Goal: Task Accomplishment & Management: Use online tool/utility

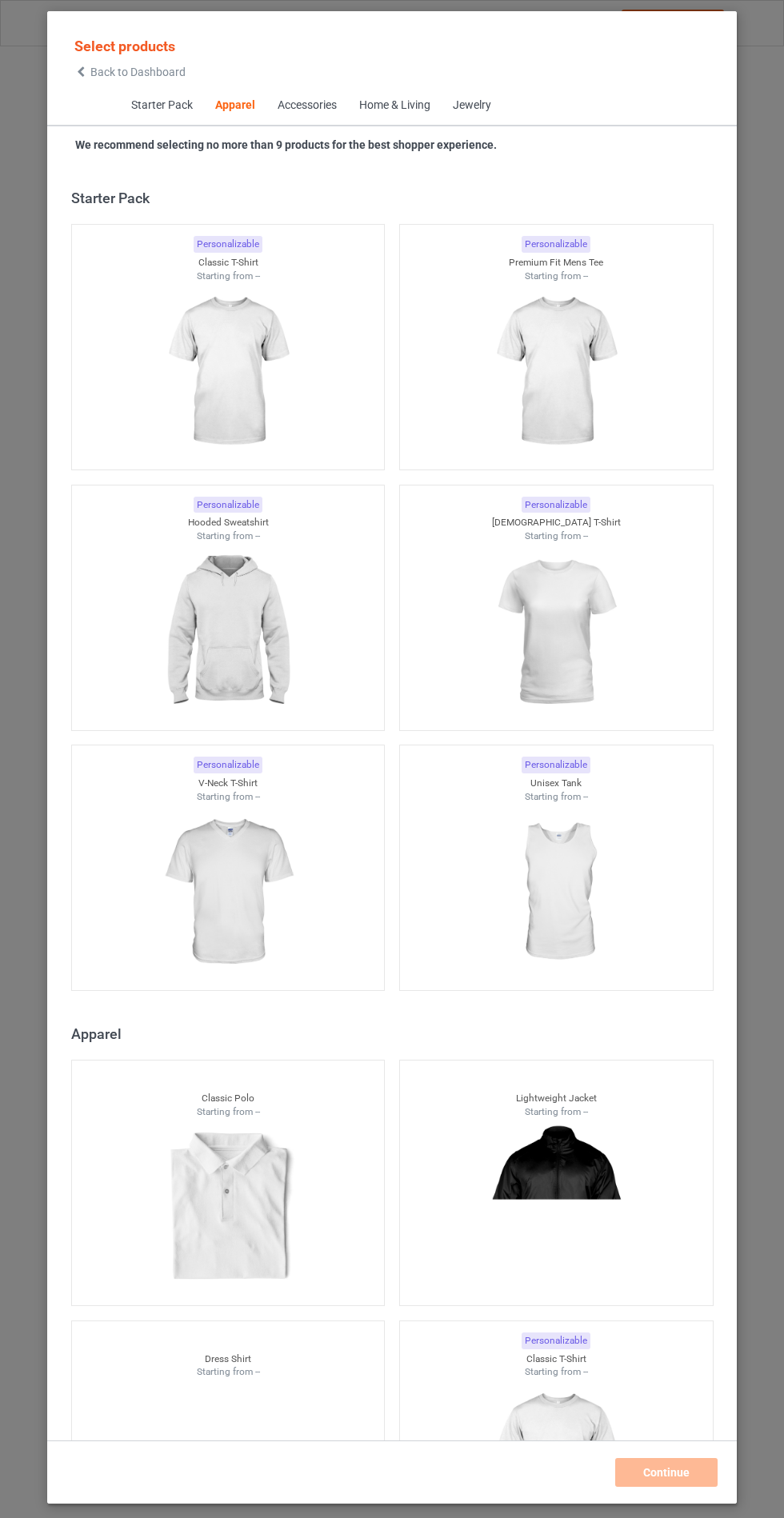
scroll to position [856, 0]
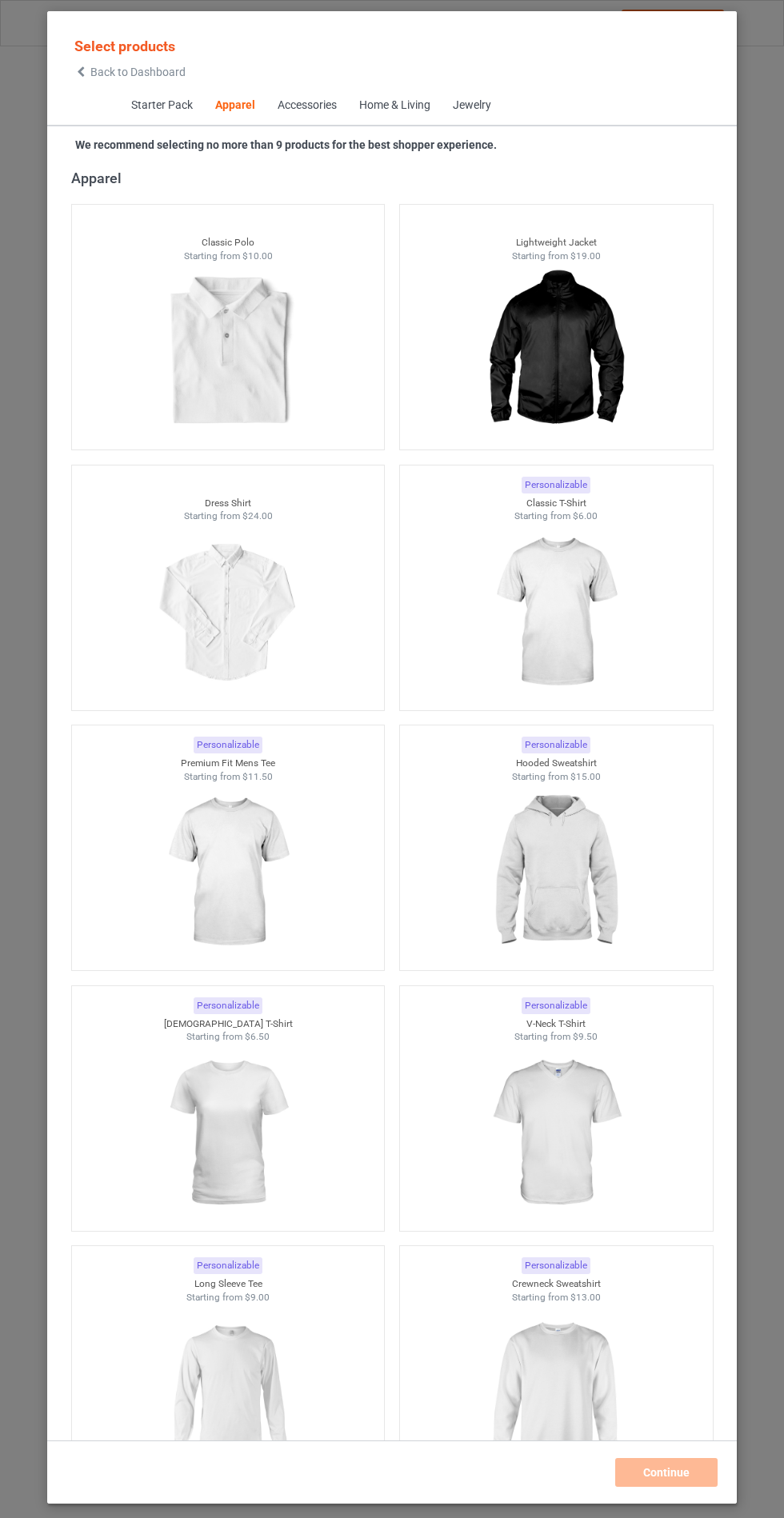
click at [580, 867] on img at bounding box center [555, 872] width 143 height 179
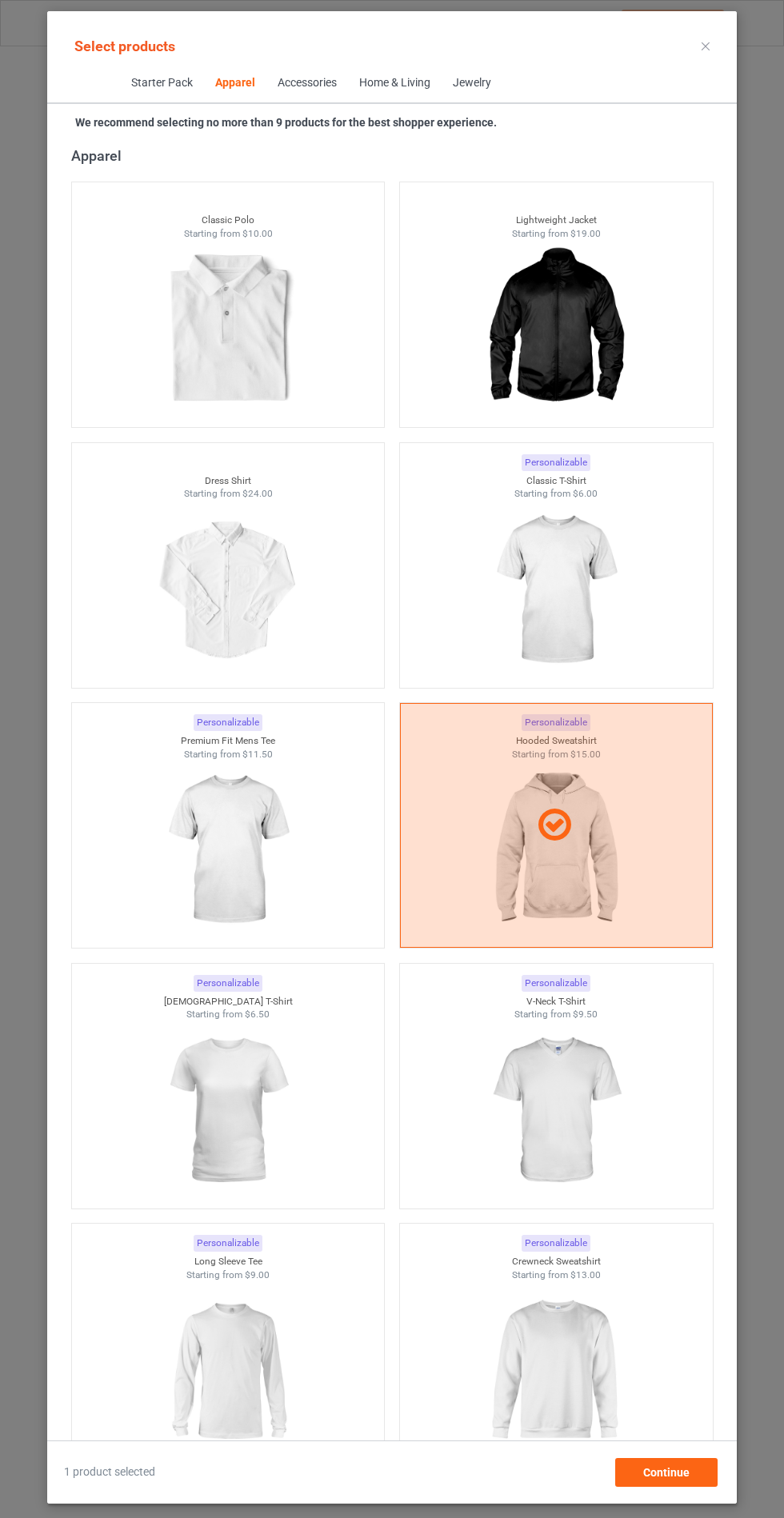
scroll to position [93, 0]
click at [681, 1482] on div "Continue" at bounding box center [666, 1472] width 103 height 29
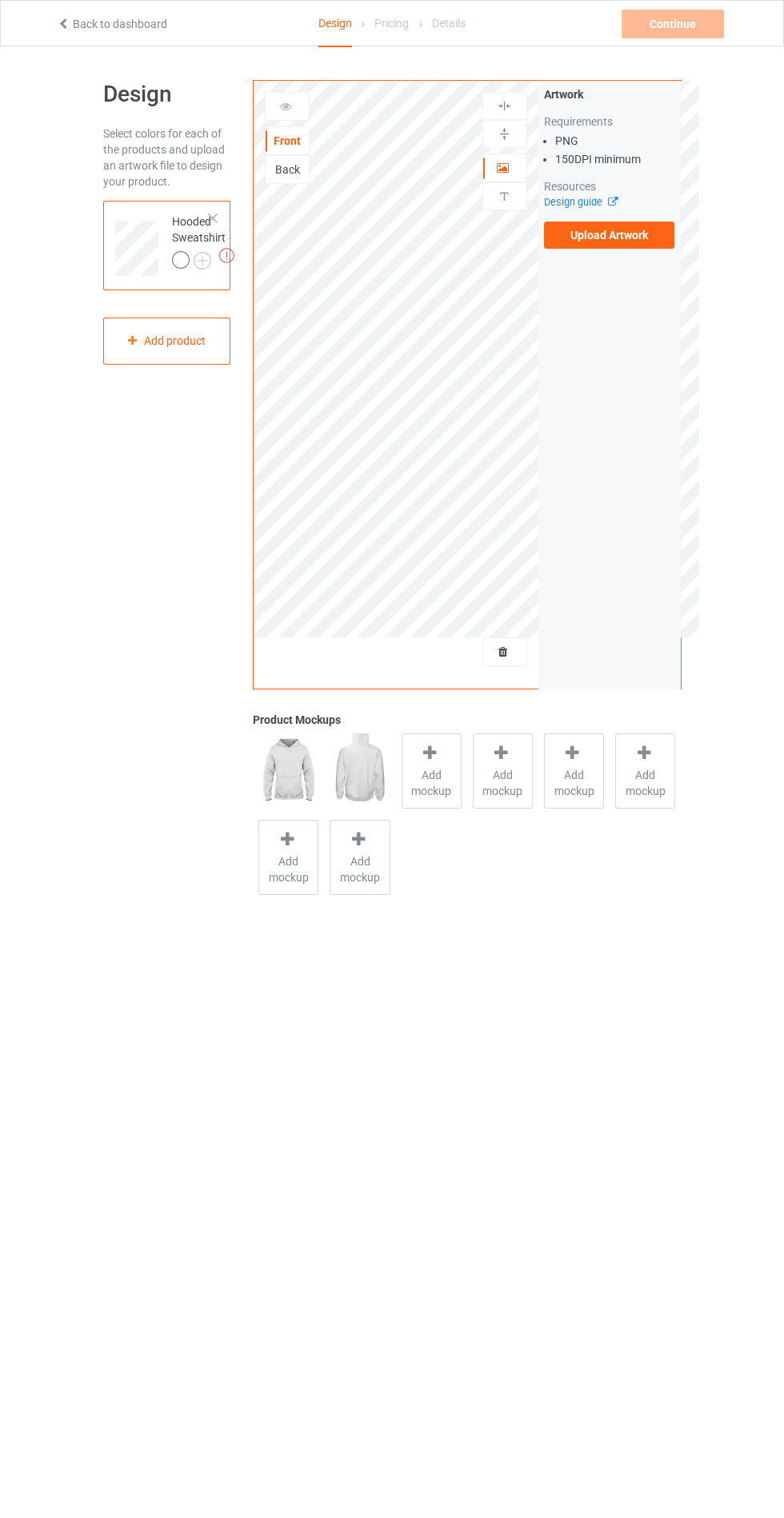
click at [656, 227] on label "Upload Artwork" at bounding box center [609, 235] width 131 height 28
click at [0, 0] on input "Upload Artwork" at bounding box center [0, 0] width 0 height 0
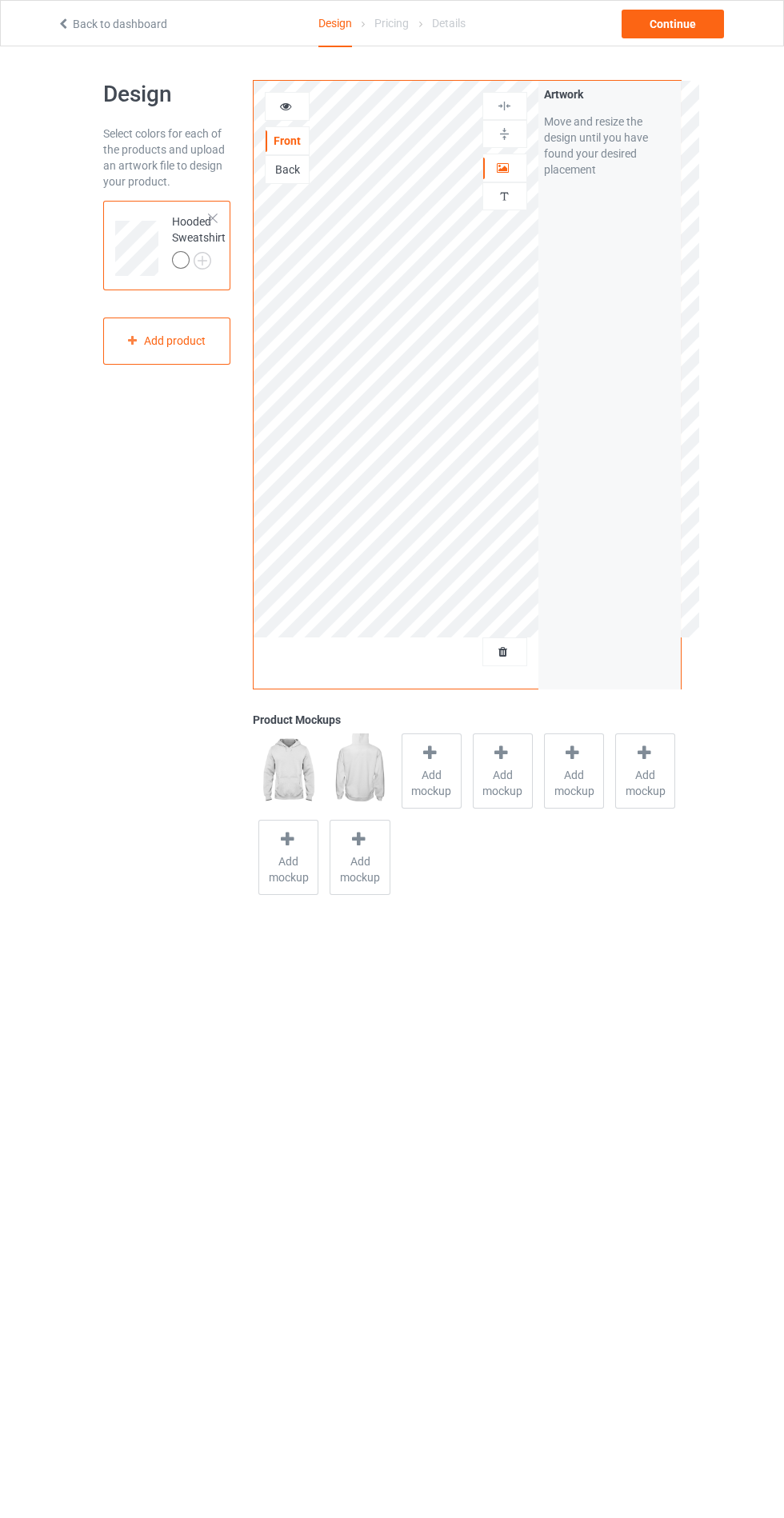
click at [430, 782] on span "Add mockup" at bounding box center [431, 783] width 58 height 32
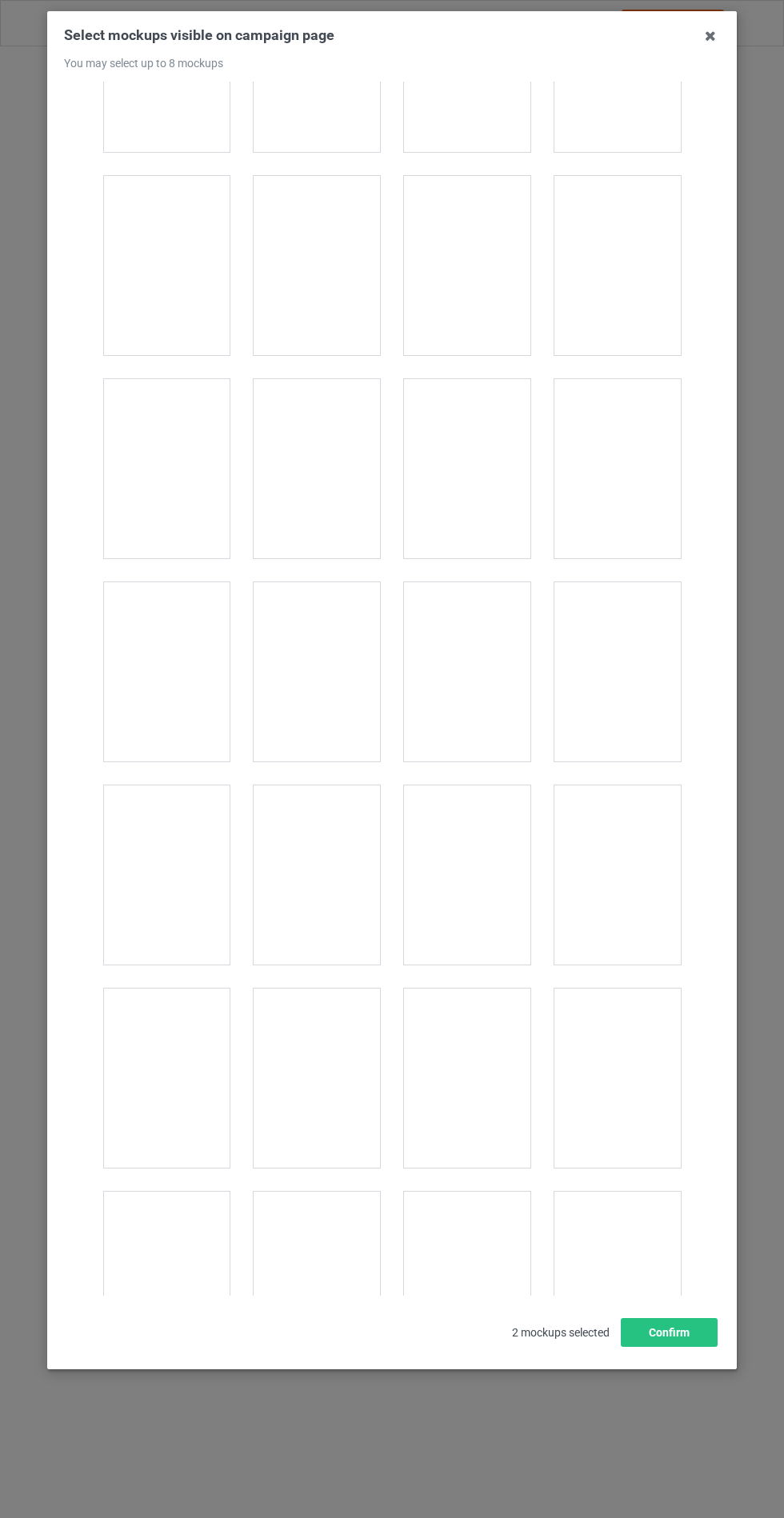
scroll to position [12719, 0]
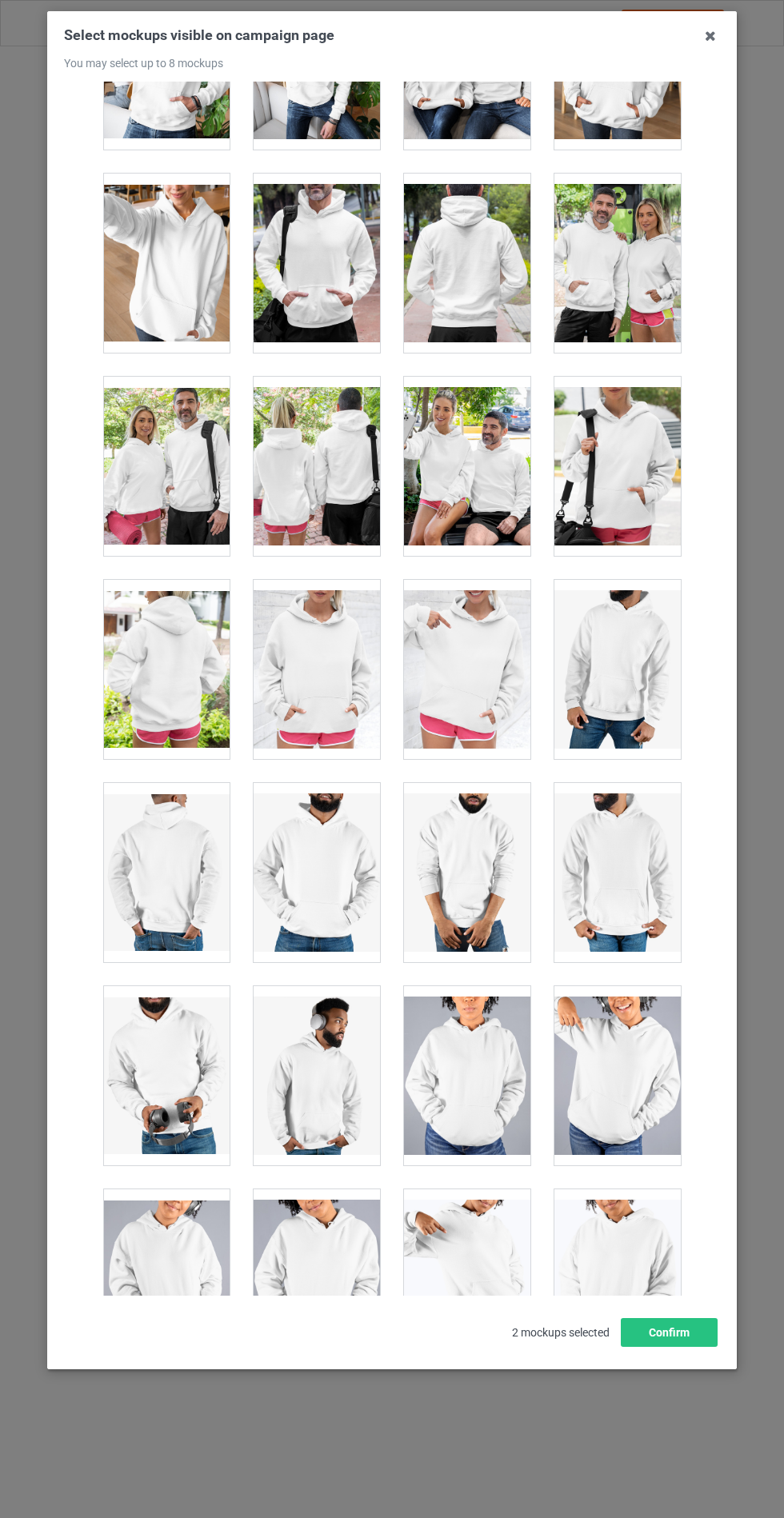
click at [298, 691] on div at bounding box center [317, 669] width 127 height 179
click at [700, 1347] on button "Confirm" at bounding box center [669, 1332] width 97 height 29
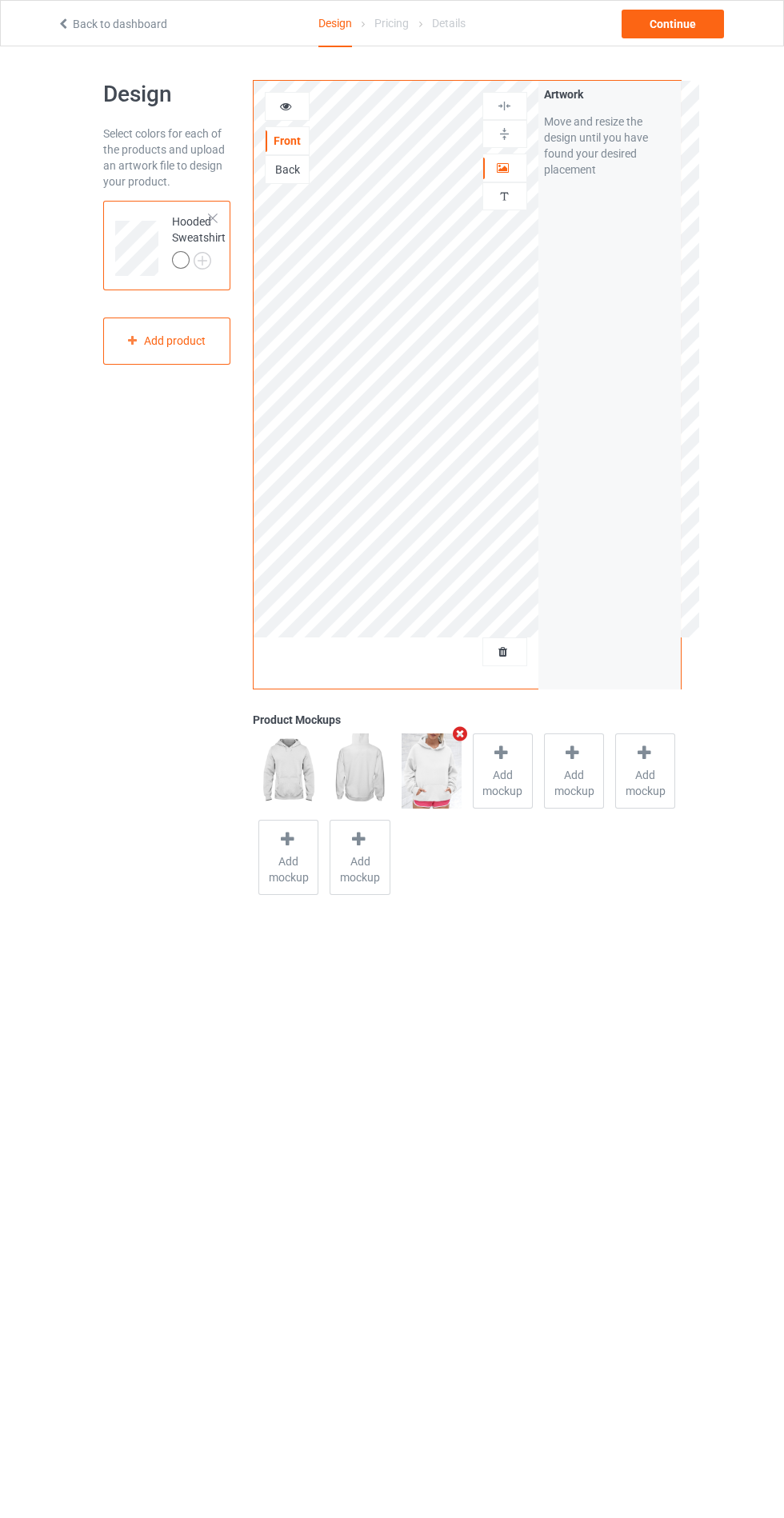
click at [232, 265] on td "Hooded Sweatshirt" at bounding box center [199, 242] width 71 height 71
click at [0, 0] on img at bounding box center [0, 0] width 0 height 0
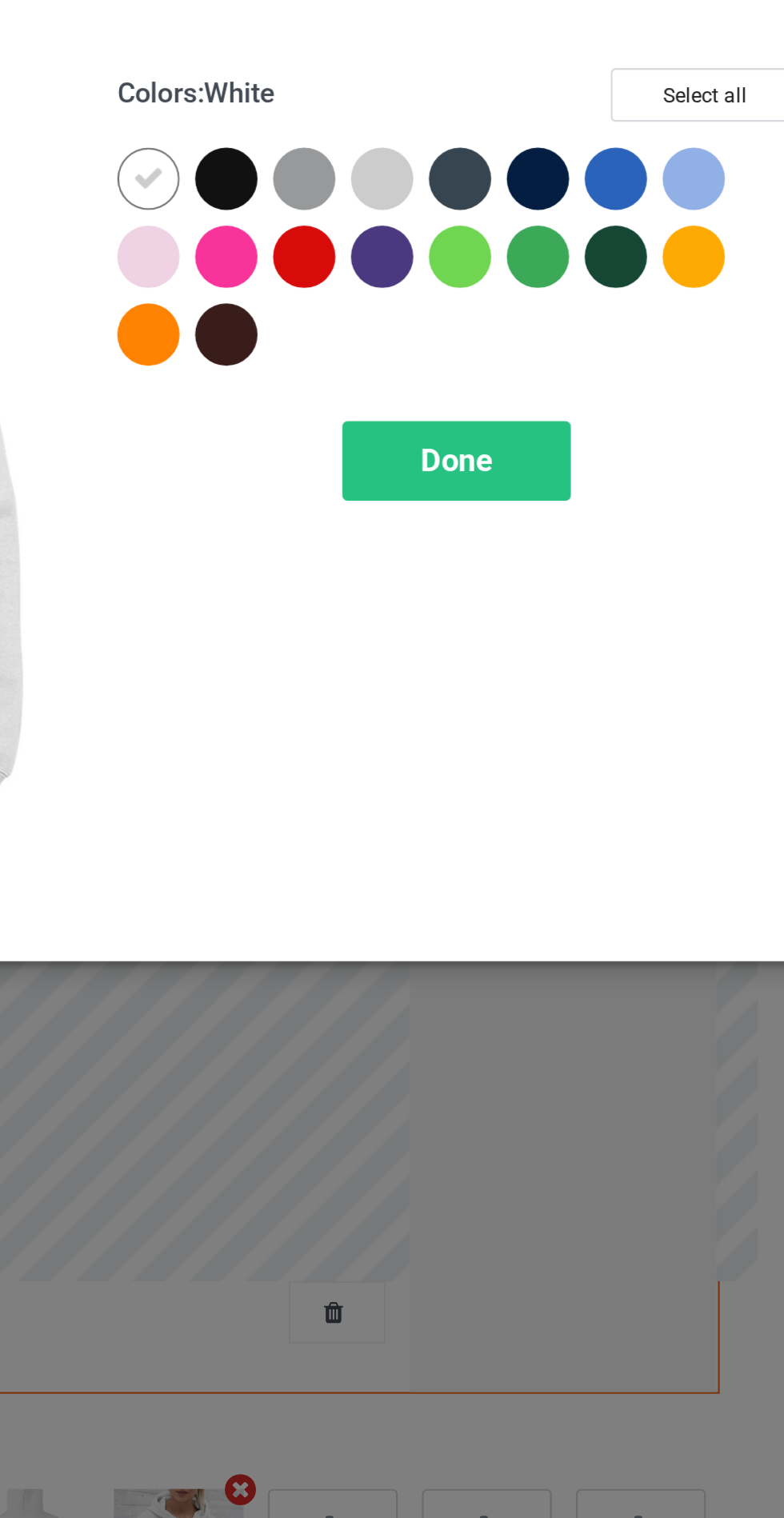
click at [425, 164] on div at bounding box center [417, 163] width 29 height 29
click at [521, 127] on div at bounding box center [525, 128] width 29 height 29
click at [667, 130] on div at bounding box center [669, 128] width 29 height 29
click at [575, 260] on span "Done" at bounding box center [560, 258] width 33 height 17
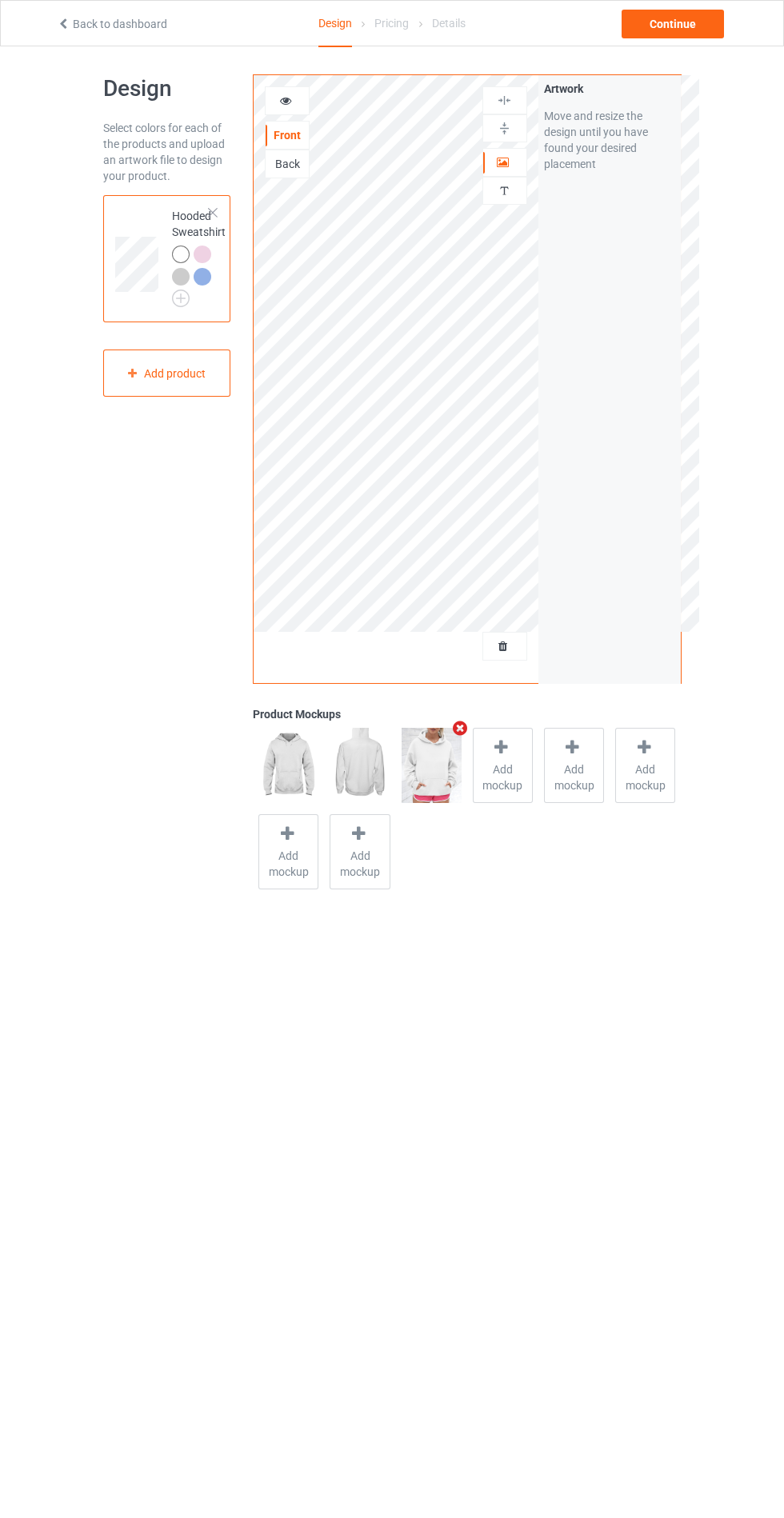
scroll to position [13, 0]
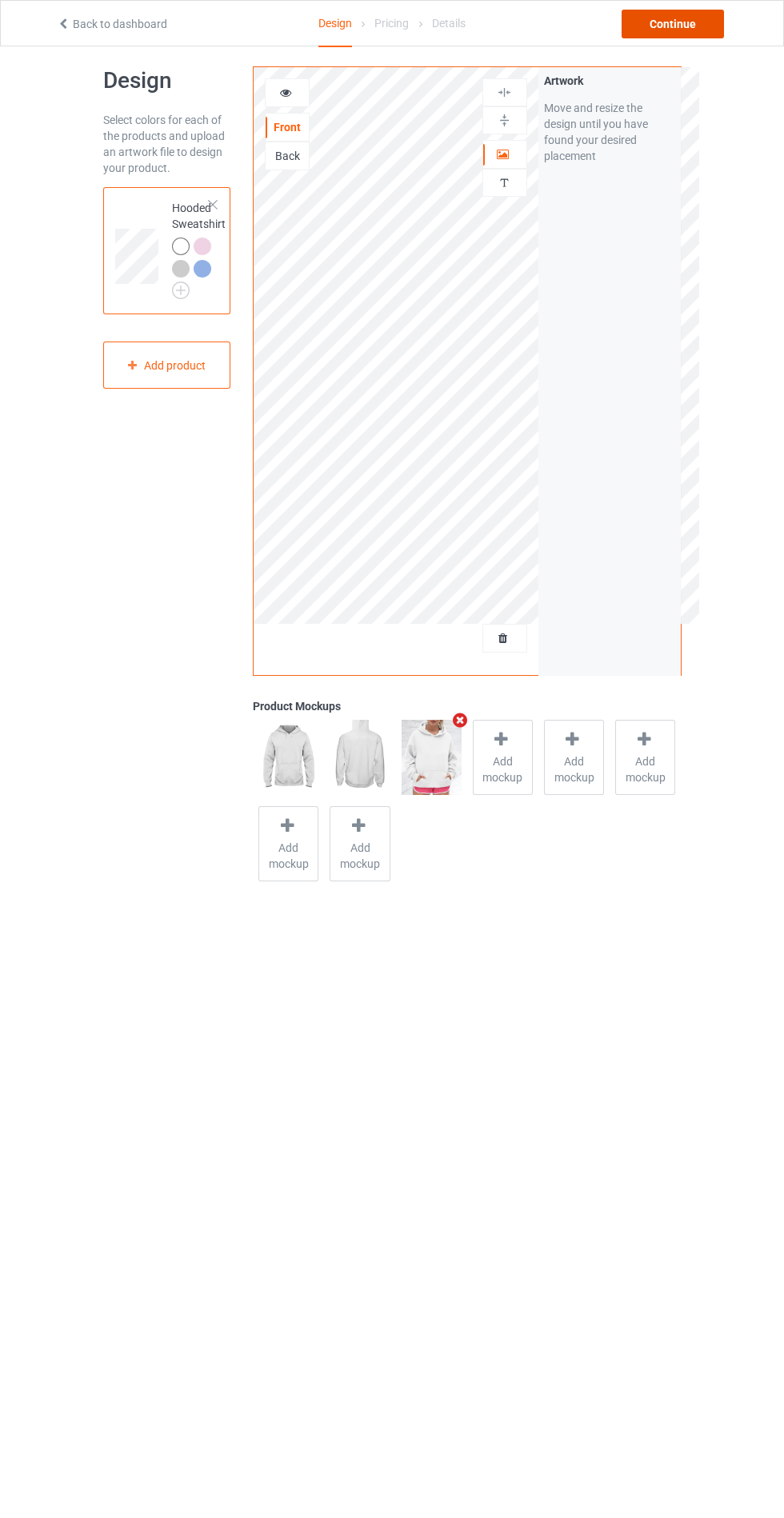
click at [672, 27] on div "Continue" at bounding box center [672, 24] width 103 height 29
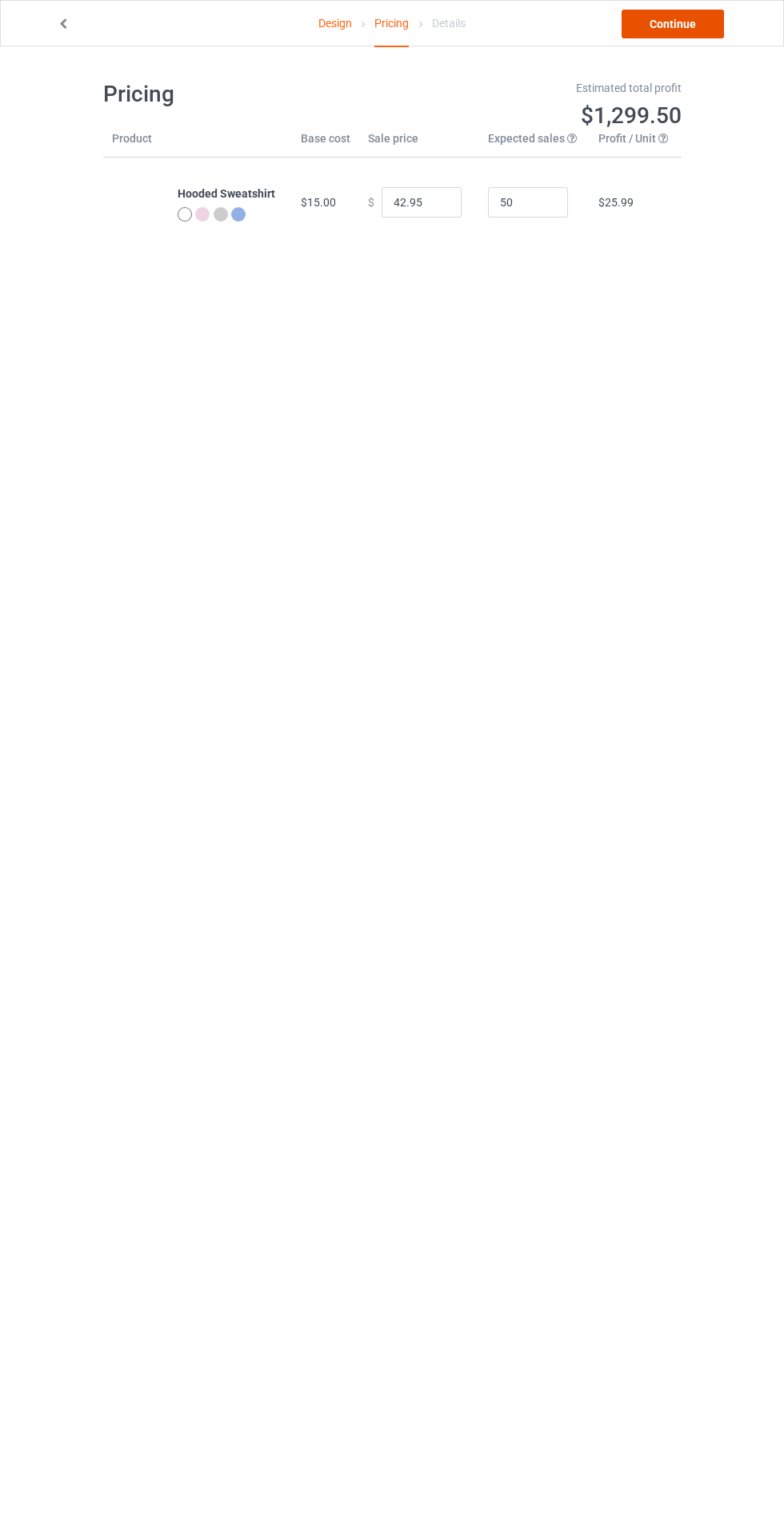
click at [683, 26] on link "Continue" at bounding box center [672, 24] width 103 height 29
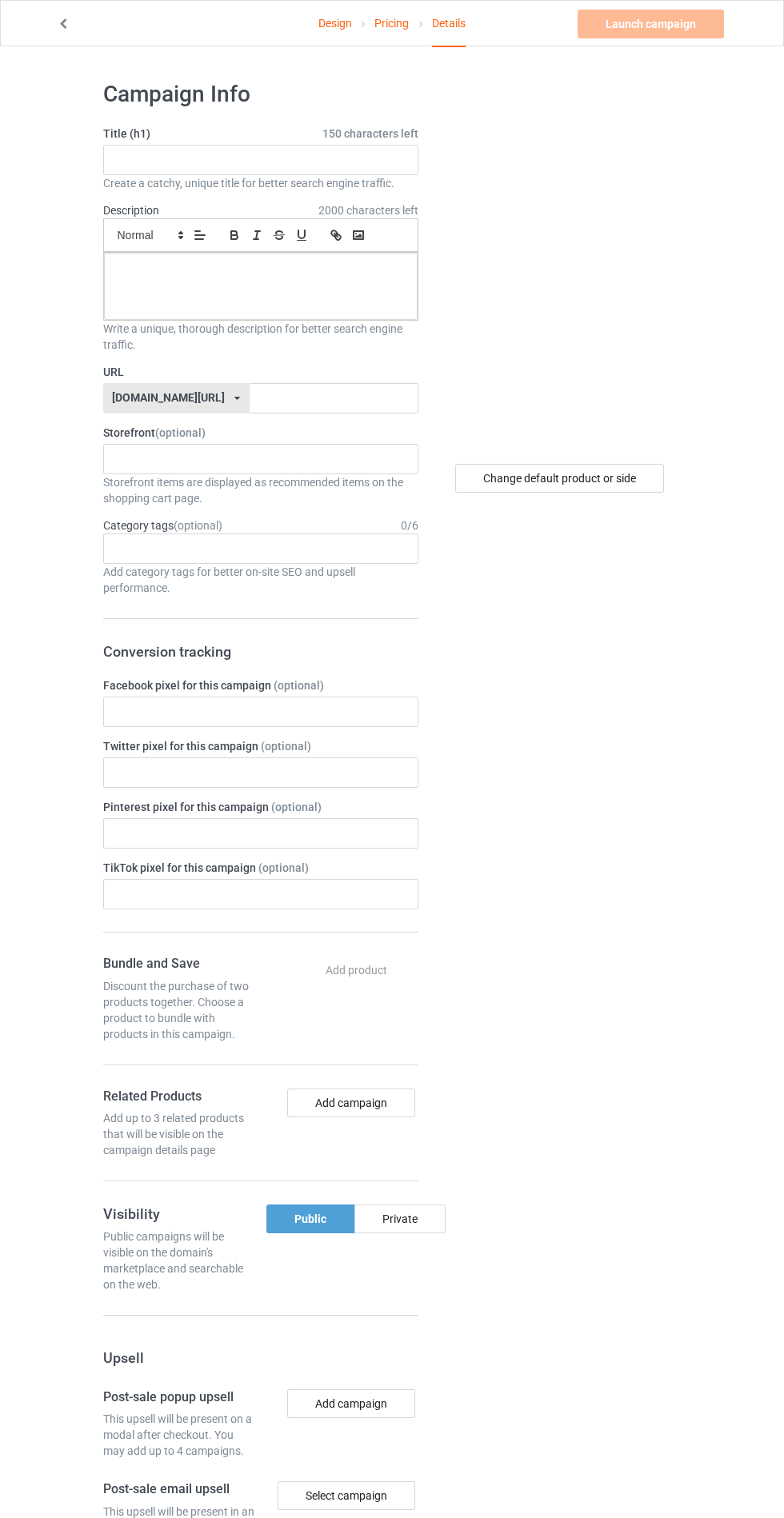
click at [481, 812] on div "Change default product or side" at bounding box center [560, 971] width 263 height 1806
click at [254, 156] on input "text" at bounding box center [261, 160] width 315 height 30
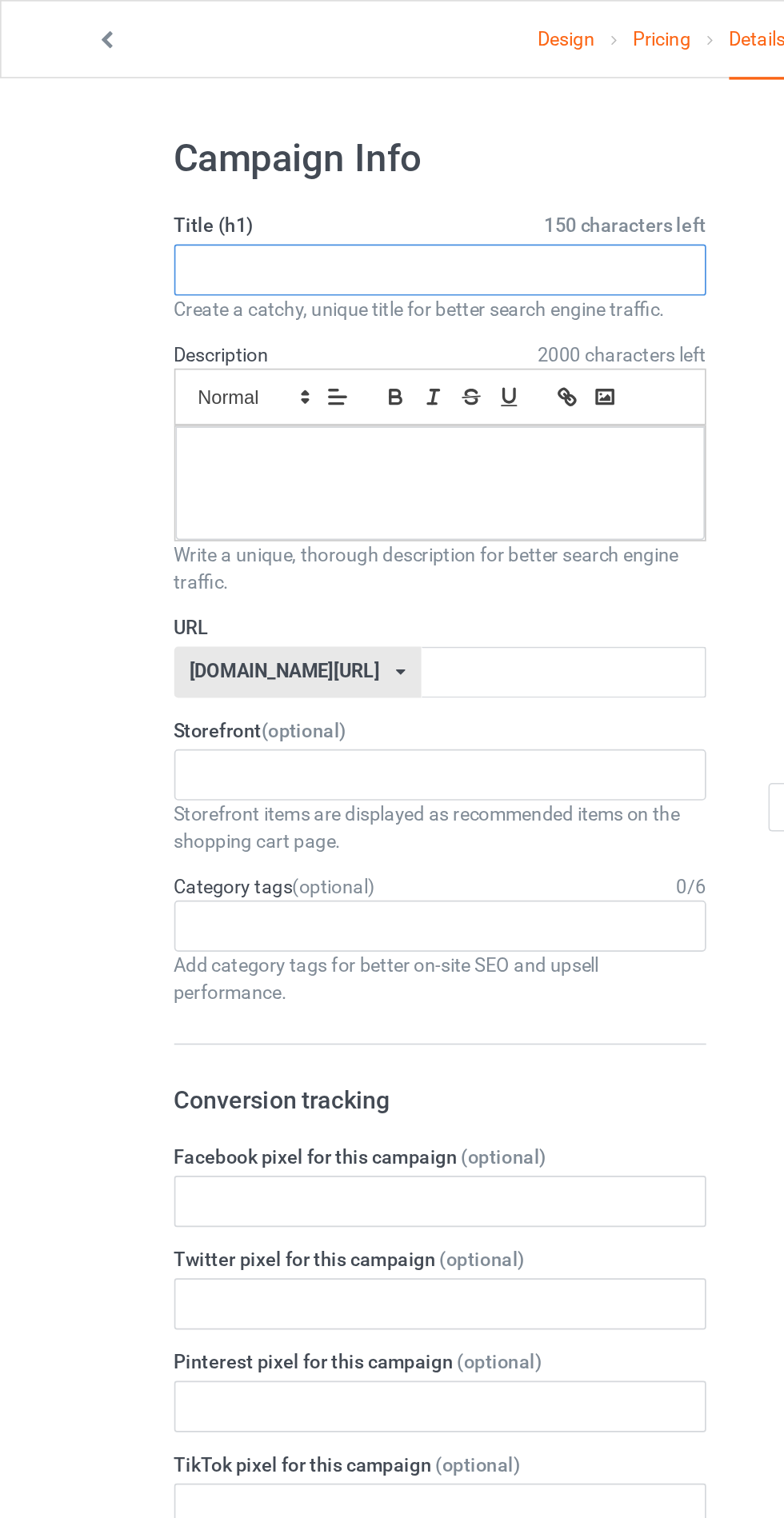
click at [251, 158] on input "text" at bounding box center [261, 160] width 315 height 30
type input "Asfathyh"
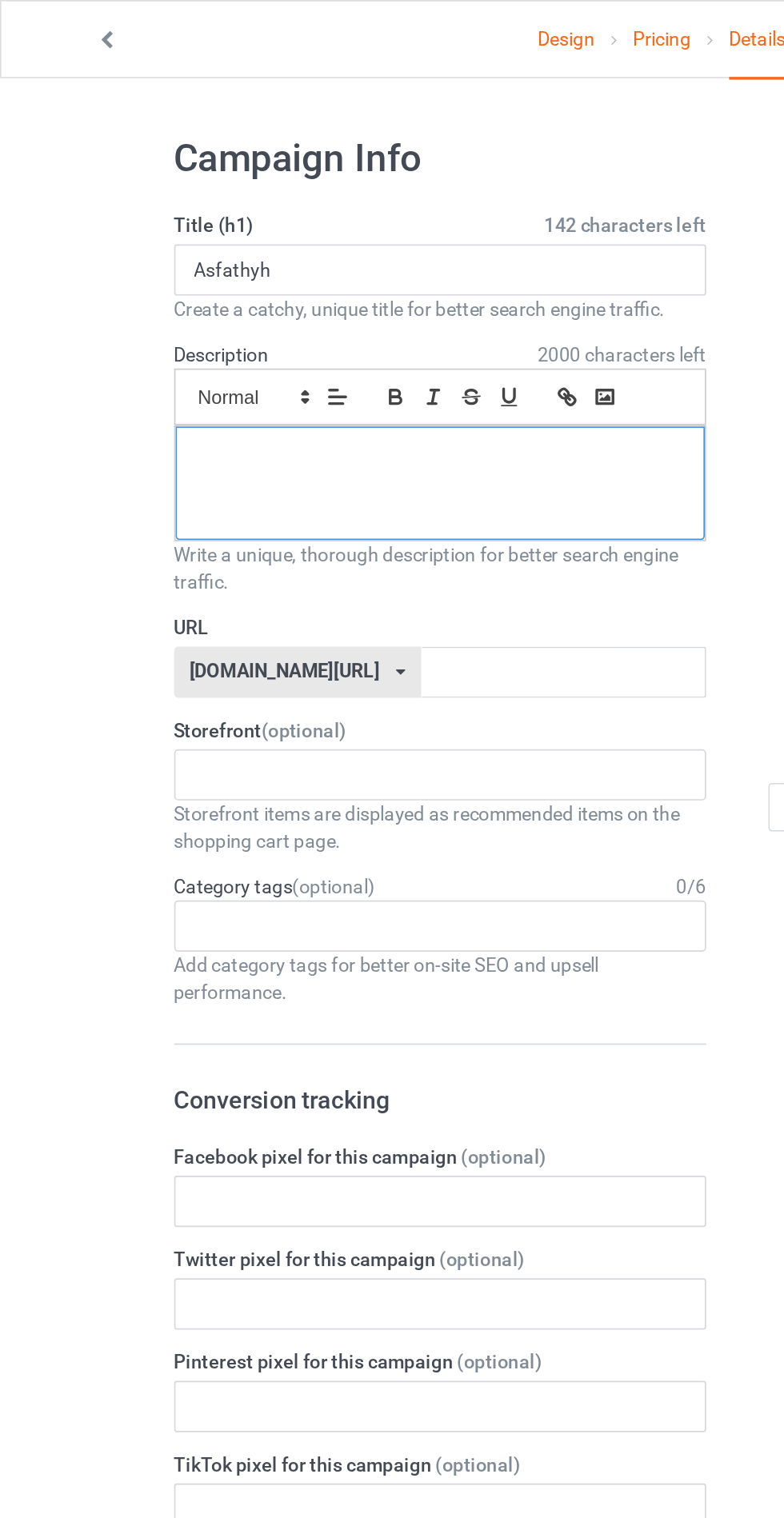
click at [236, 263] on p at bounding box center [260, 270] width 288 height 15
click at [289, 284] on div at bounding box center [261, 286] width 314 height 68
click at [319, 390] on input "text" at bounding box center [334, 398] width 168 height 30
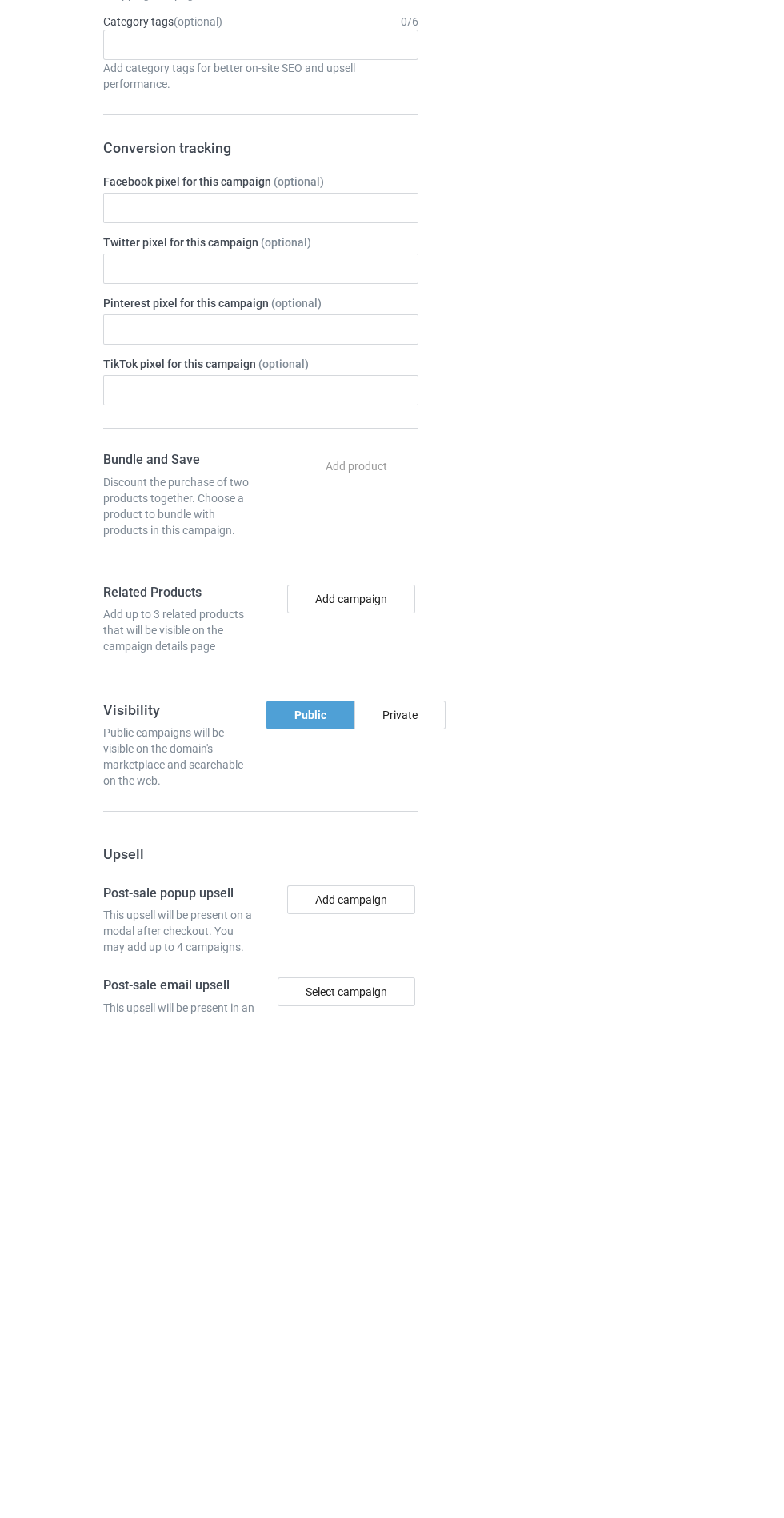
type input "Hrchjgfvtjh"
click at [415, 1211] on div "Private" at bounding box center [400, 1219] width 91 height 29
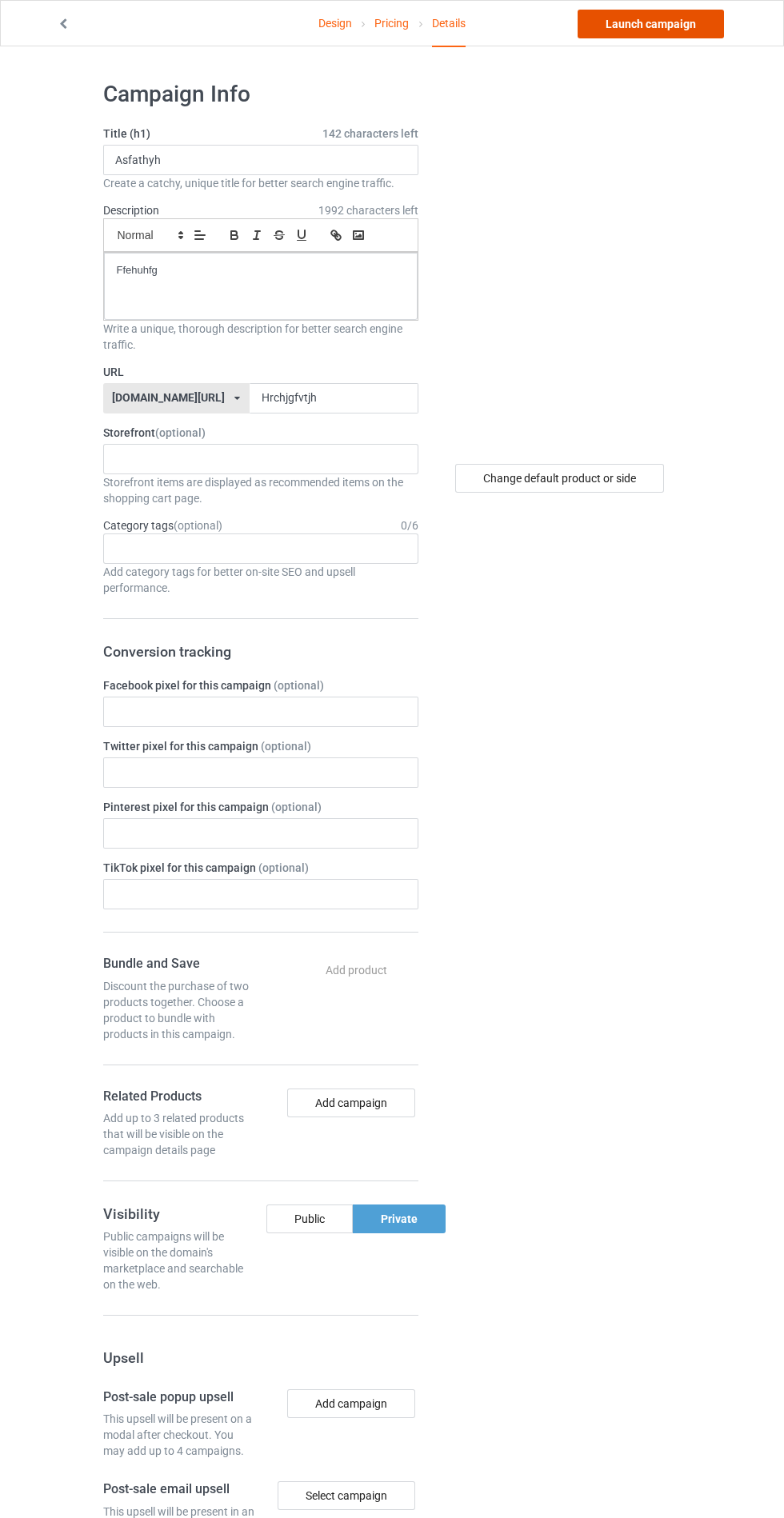
click at [672, 23] on link "Launch campaign" at bounding box center [650, 24] width 146 height 29
